Goal: Transaction & Acquisition: Purchase product/service

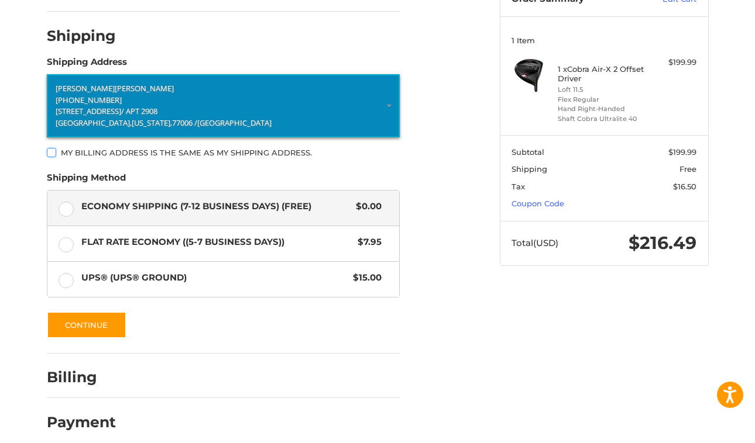
scroll to position [141, 0]
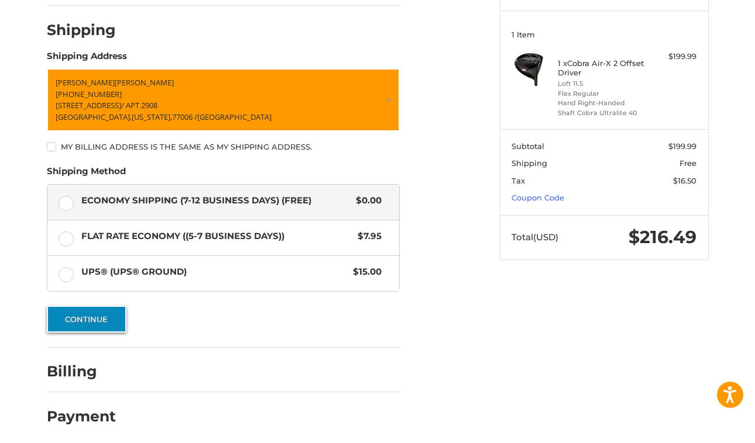
click at [70, 319] on button "Continue" at bounding box center [87, 319] width 80 height 27
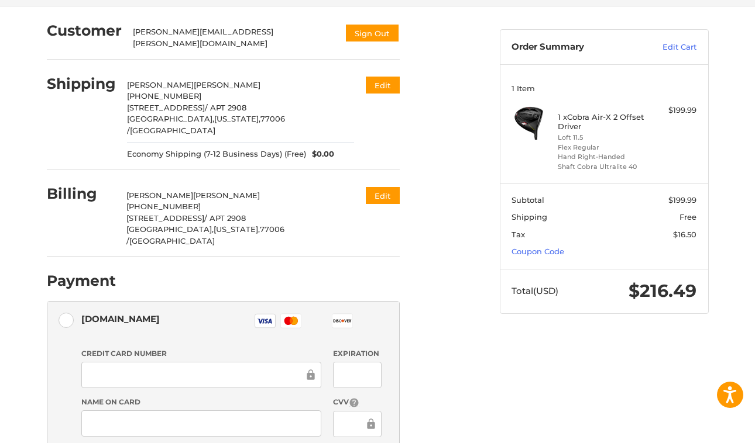
scroll to position [0, 0]
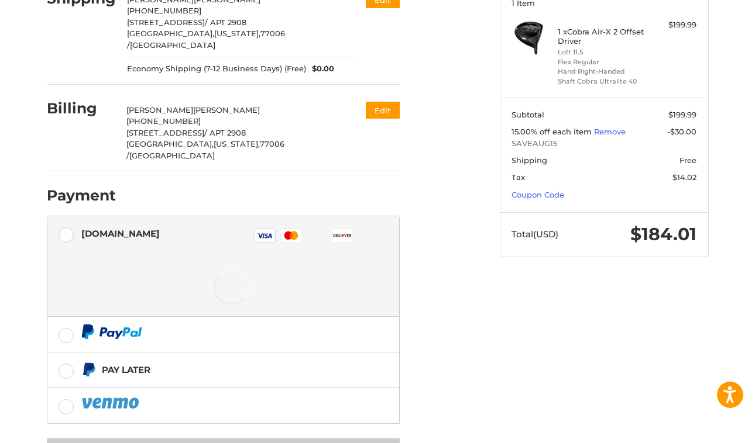
scroll to position [198, 0]
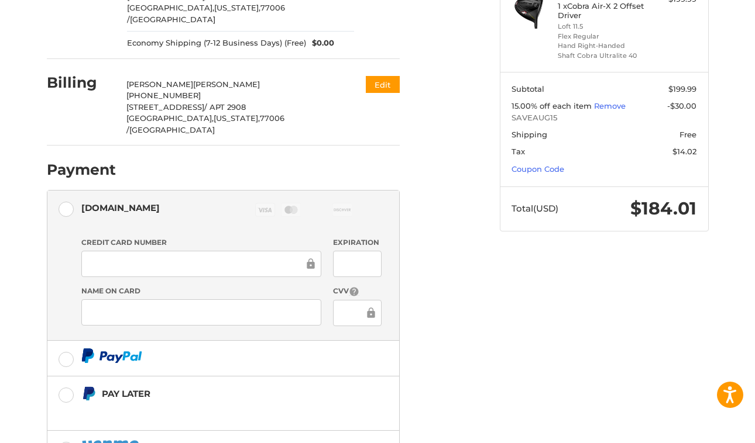
click at [475, 341] on div "Customer [PERSON_NAME][EMAIL_ADDRESS][PERSON_NAME][DOMAIN_NAME] Sign Out Shippi…" at bounding box center [264, 211] width 453 height 633
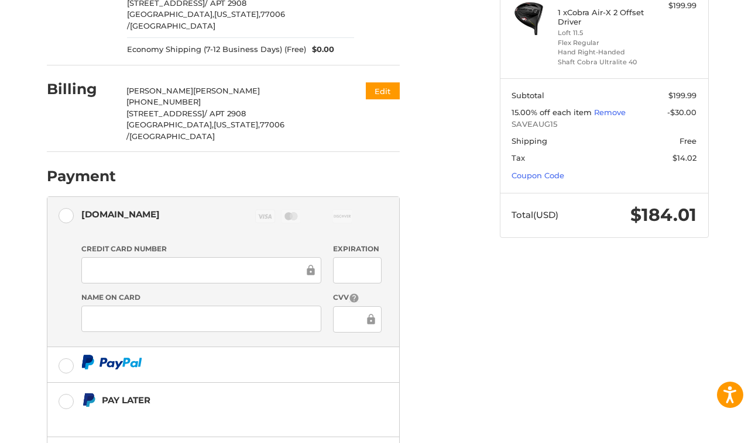
scroll to position [267, 0]
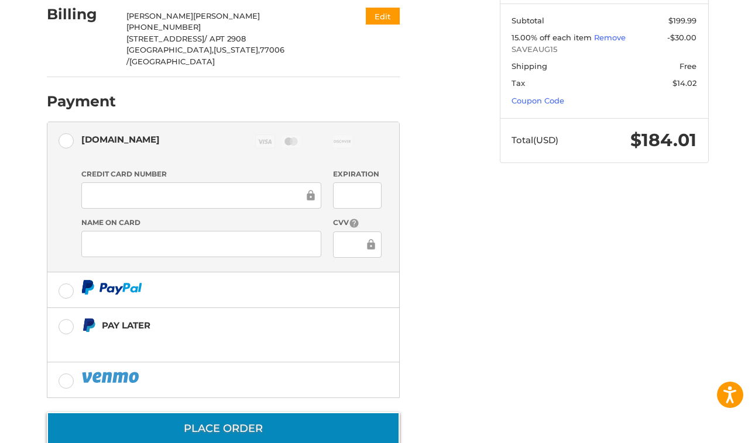
click at [276, 412] on button "Place Order" at bounding box center [223, 428] width 353 height 33
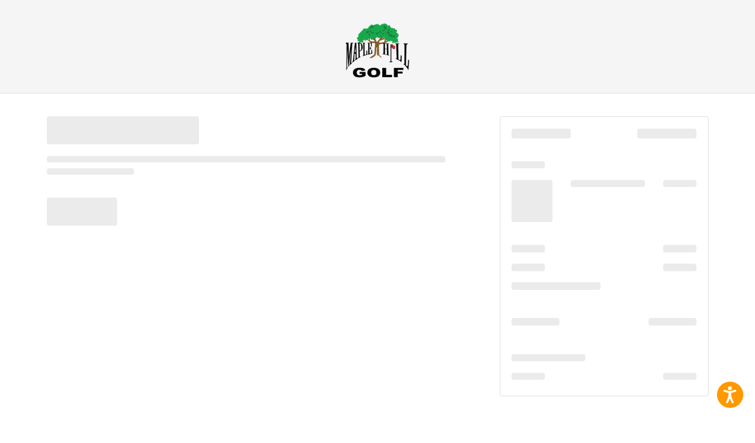
scroll to position [0, 0]
